Goal: Obtain resource: Download file/media

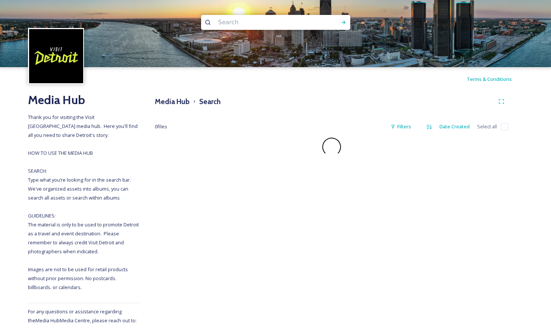
click at [239, 26] on input at bounding box center [266, 22] width 102 height 16
type input "people"
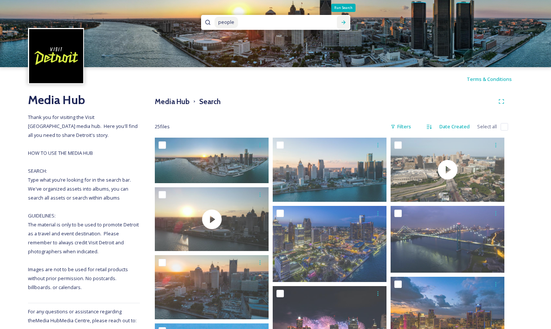
click at [341, 20] on icon at bounding box center [344, 22] width 6 height 6
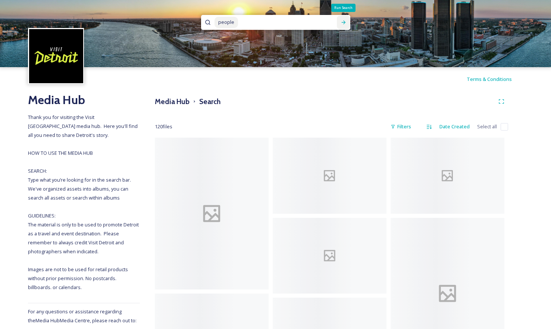
click at [345, 18] on div "Run Search" at bounding box center [343, 22] width 13 height 13
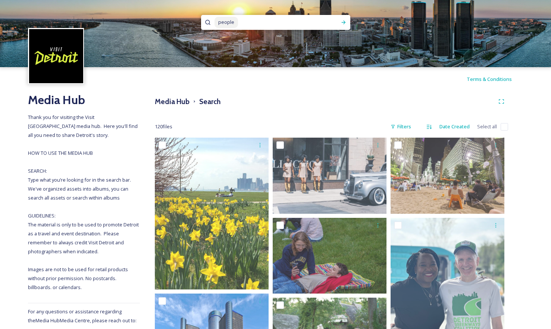
click at [320, 76] on div "Terms & Conditions" at bounding box center [275, 79] width 551 height 24
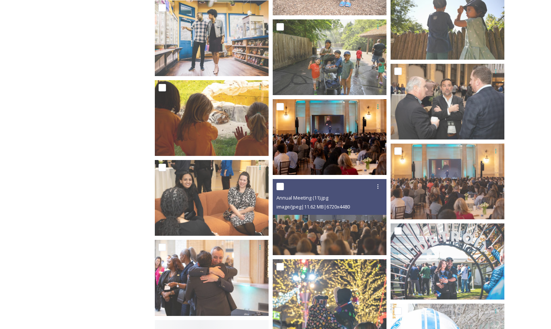
scroll to position [821, 0]
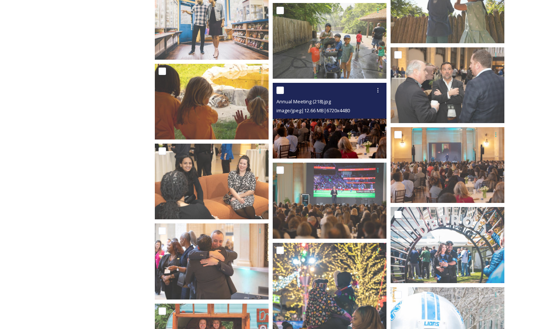
click at [368, 116] on div "Annual Meeting (218).jpg image/jpeg | 12.66 MB | 6720 x 4480" at bounding box center [330, 101] width 114 height 36
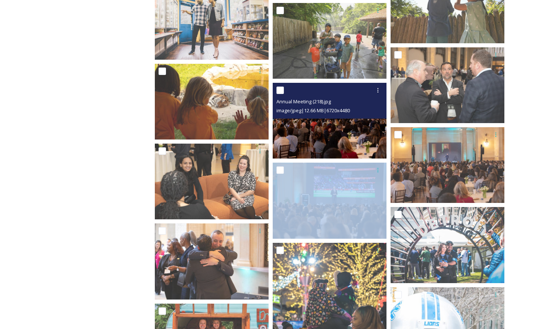
click at [368, 116] on div "Annual Meeting (218).jpg image/jpeg | 12.66 MB | 6720 x 4480" at bounding box center [330, 101] width 114 height 36
click at [292, 135] on img at bounding box center [330, 121] width 114 height 76
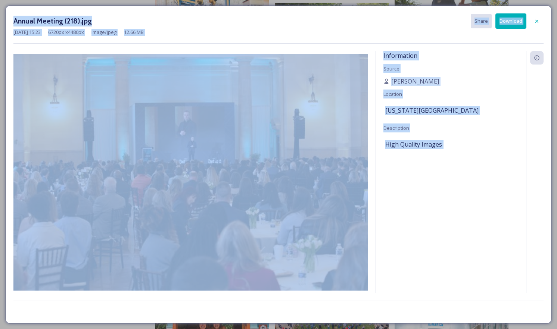
click at [419, 190] on div "Information Source Rhys Scadden Location Michigan Central Station Description H…" at bounding box center [451, 182] width 150 height 262
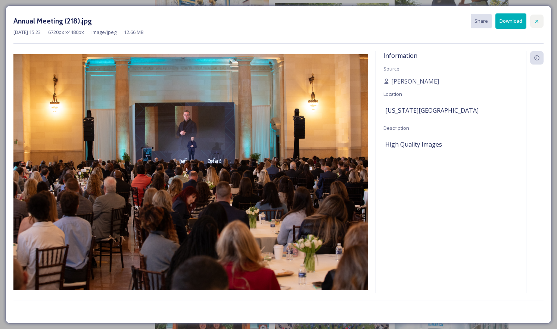
click at [538, 21] on icon at bounding box center [537, 21] width 6 height 6
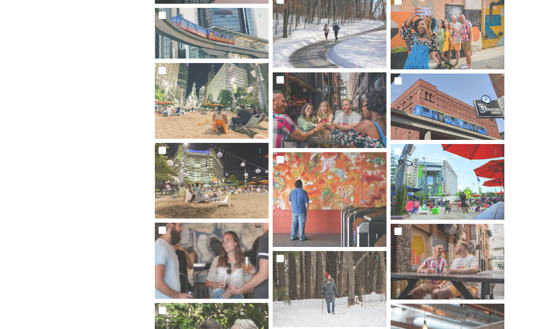
scroll to position [3769, 0]
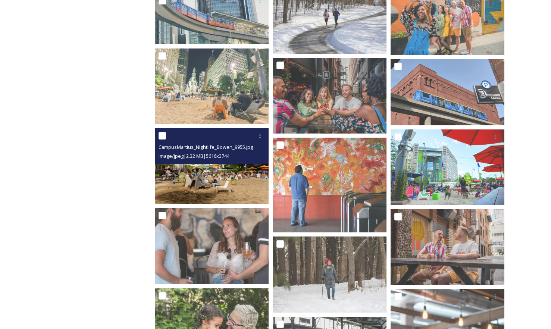
click at [187, 177] on img at bounding box center [212, 166] width 114 height 76
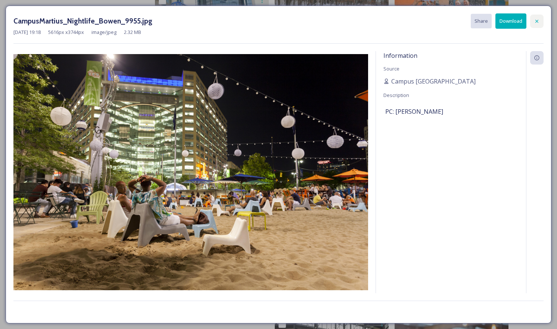
click at [537, 23] on icon at bounding box center [537, 21] width 6 height 6
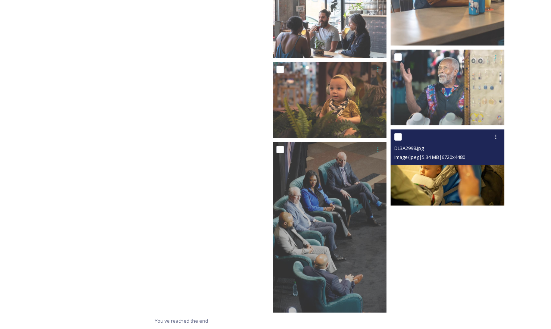
scroll to position [4146, 0]
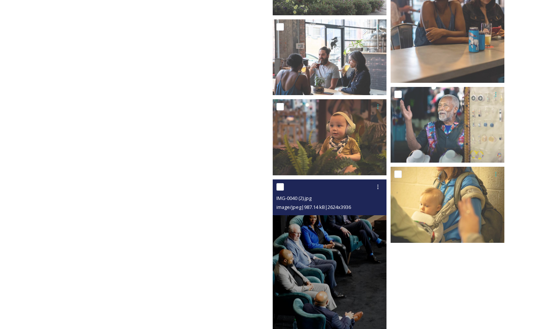
click at [352, 271] on img at bounding box center [330, 264] width 114 height 171
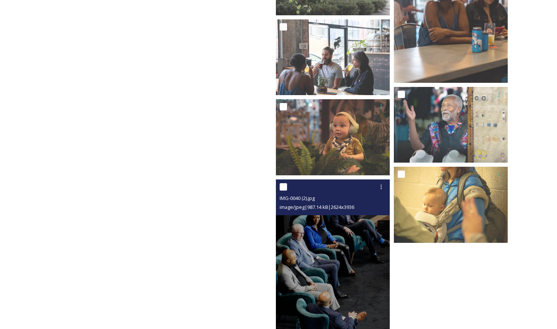
scroll to position [4076, 0]
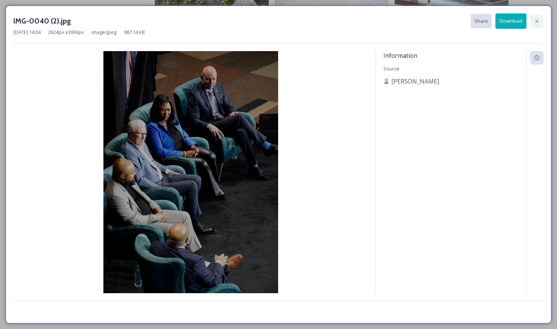
click at [540, 22] on div at bounding box center [536, 21] width 13 height 13
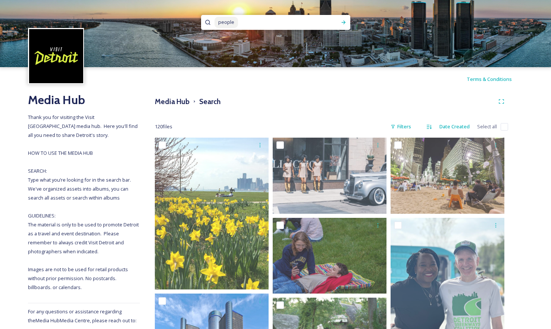
click at [331, 21] on div "people" at bounding box center [275, 22] width 149 height 15
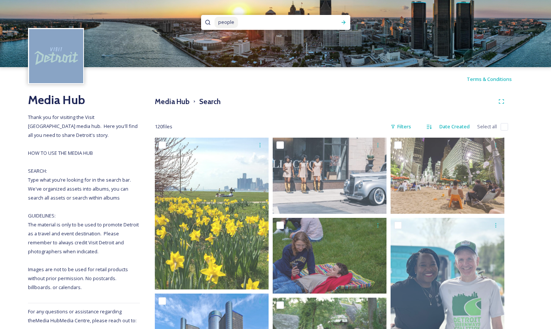
click at [331, 21] on div "people" at bounding box center [275, 22] width 149 height 15
drag, startPoint x: 331, startPoint y: 21, endPoint x: 321, endPoint y: 20, distance: 10.1
click at [321, 20] on input at bounding box center [284, 22] width 90 height 16
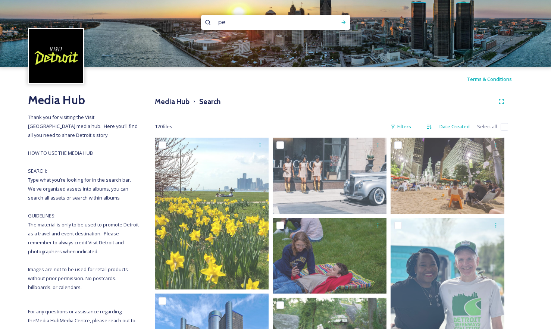
type input "p"
type input "huntington place"
drag, startPoint x: 347, startPoint y: 25, endPoint x: 350, endPoint y: 19, distance: 7.2
click at [349, 22] on div "Run Search" at bounding box center [343, 22] width 13 height 13
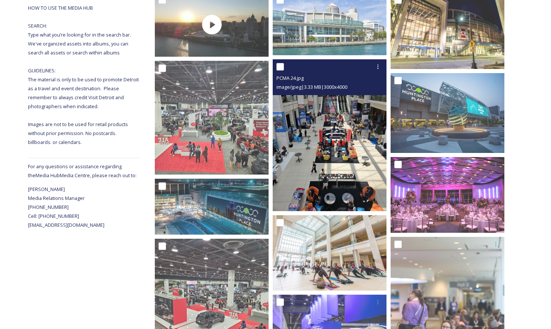
scroll to position [224, 0]
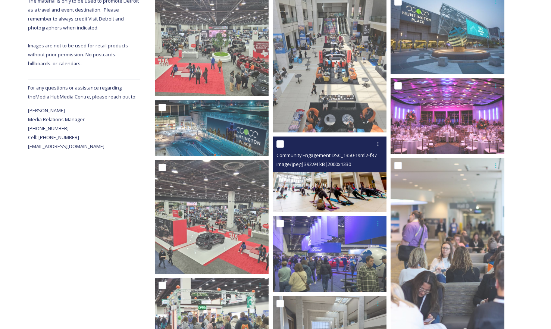
click at [366, 190] on img at bounding box center [330, 174] width 114 height 76
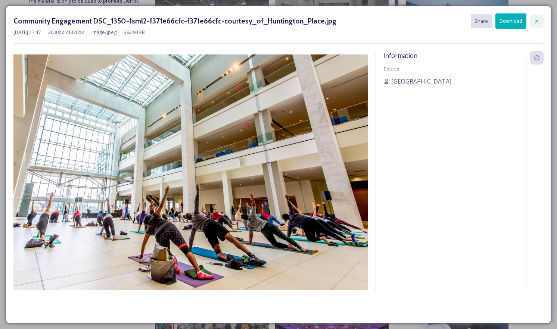
click at [539, 20] on icon at bounding box center [537, 21] width 6 height 6
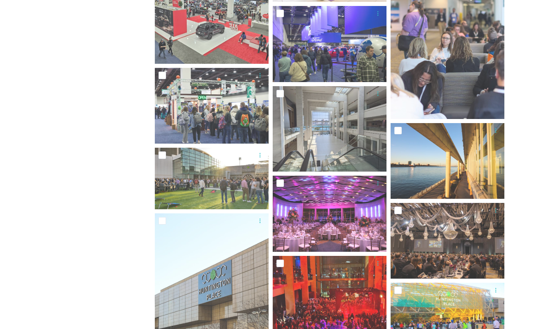
scroll to position [448, 0]
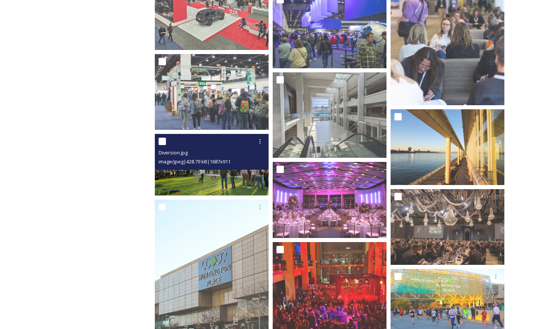
click at [248, 170] on img at bounding box center [212, 165] width 114 height 62
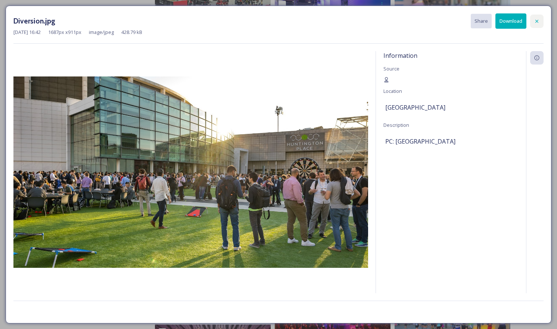
click at [538, 18] on icon at bounding box center [537, 21] width 6 height 6
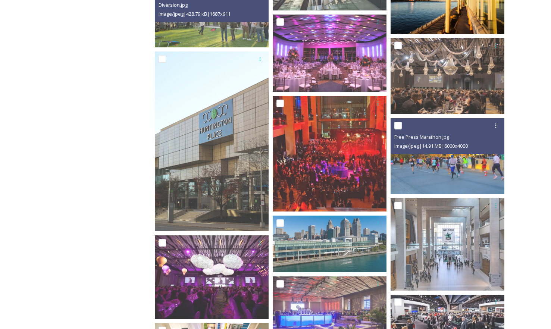
scroll to position [597, 0]
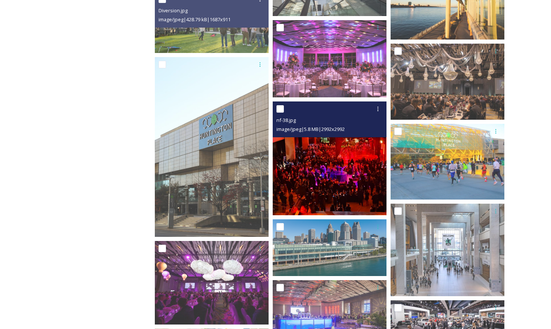
click at [367, 188] on img at bounding box center [330, 158] width 114 height 114
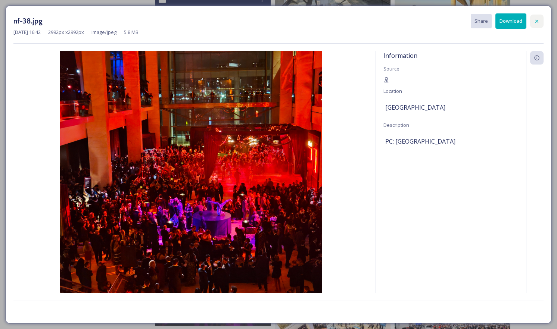
click at [541, 18] on div at bounding box center [536, 21] width 13 height 13
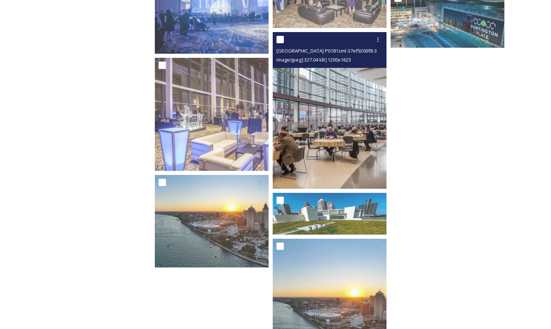
scroll to position [1642, 0]
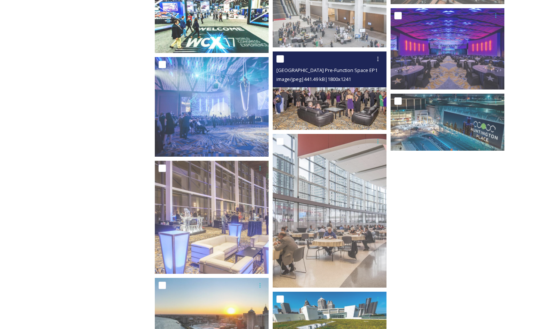
click at [324, 106] on img at bounding box center [330, 90] width 114 height 78
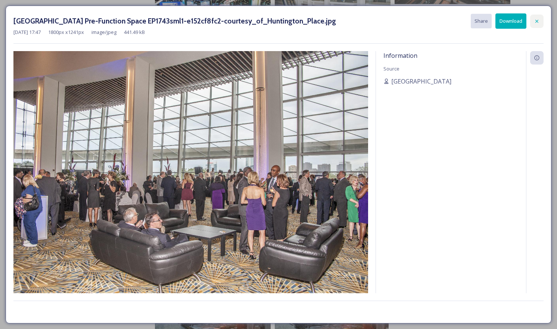
click at [538, 22] on icon at bounding box center [536, 20] width 3 height 3
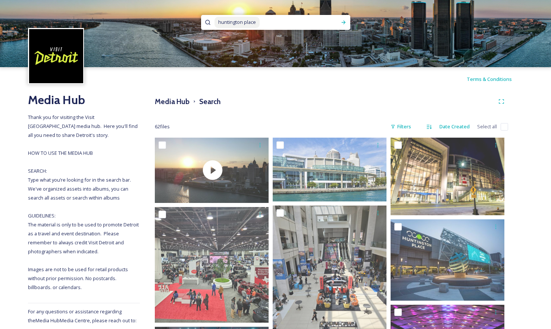
click at [326, 26] on input at bounding box center [298, 22] width 76 height 16
